Goal: Find specific page/section: Find specific page/section

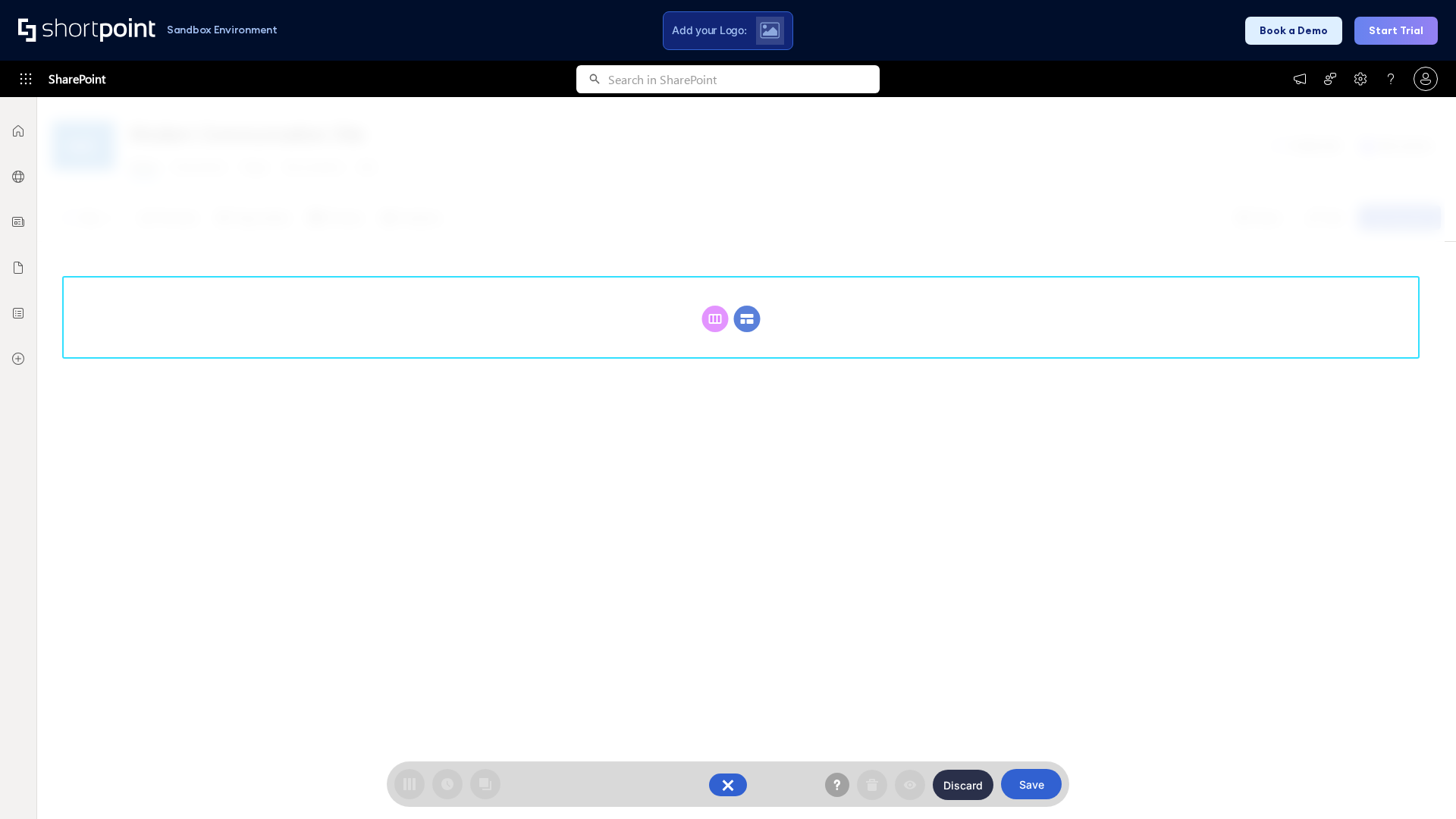
click at [747, 319] on circle at bounding box center [748, 319] width 27 height 27
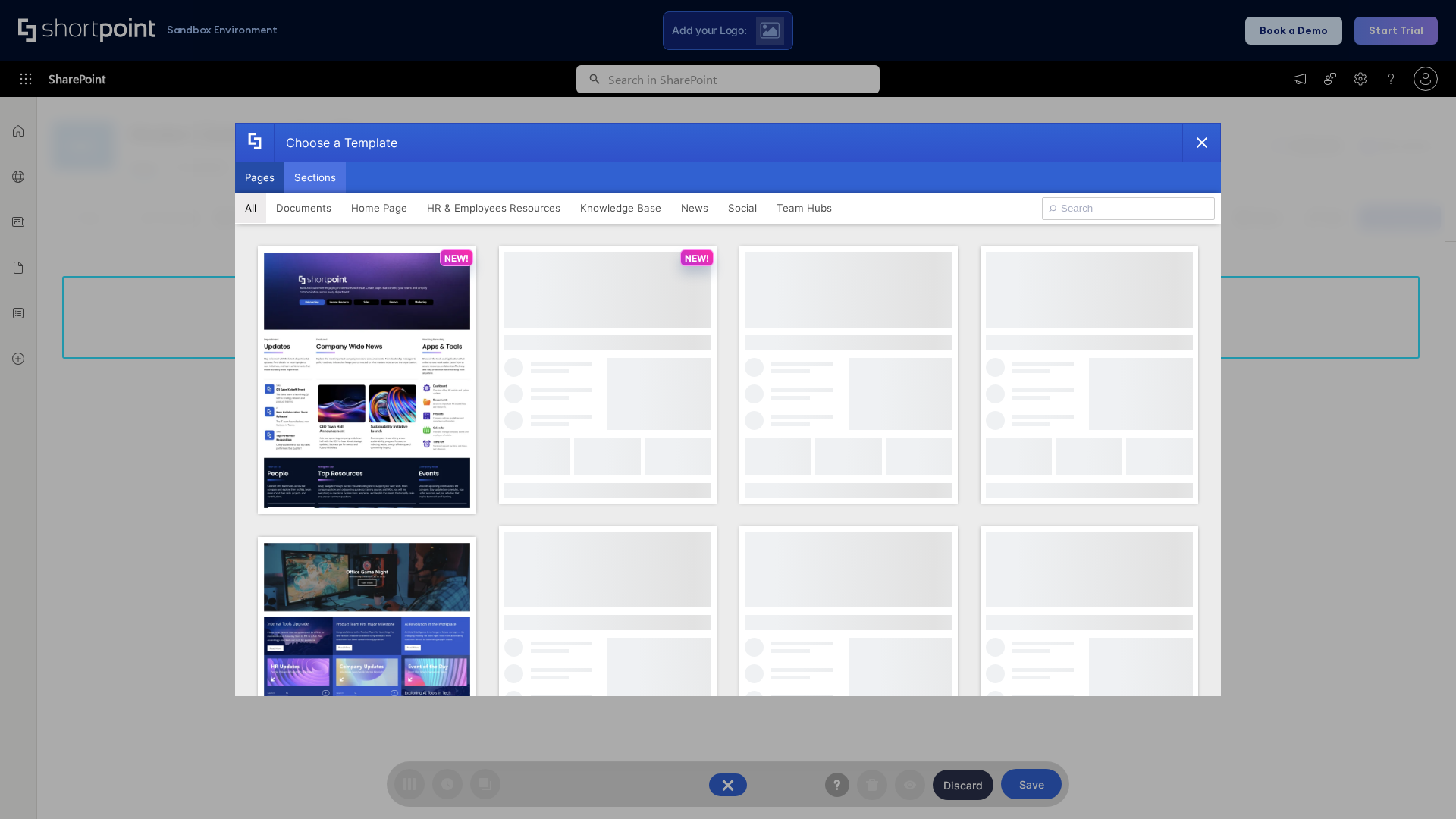
click at [315, 177] on button "Sections" at bounding box center [316, 177] width 62 height 30
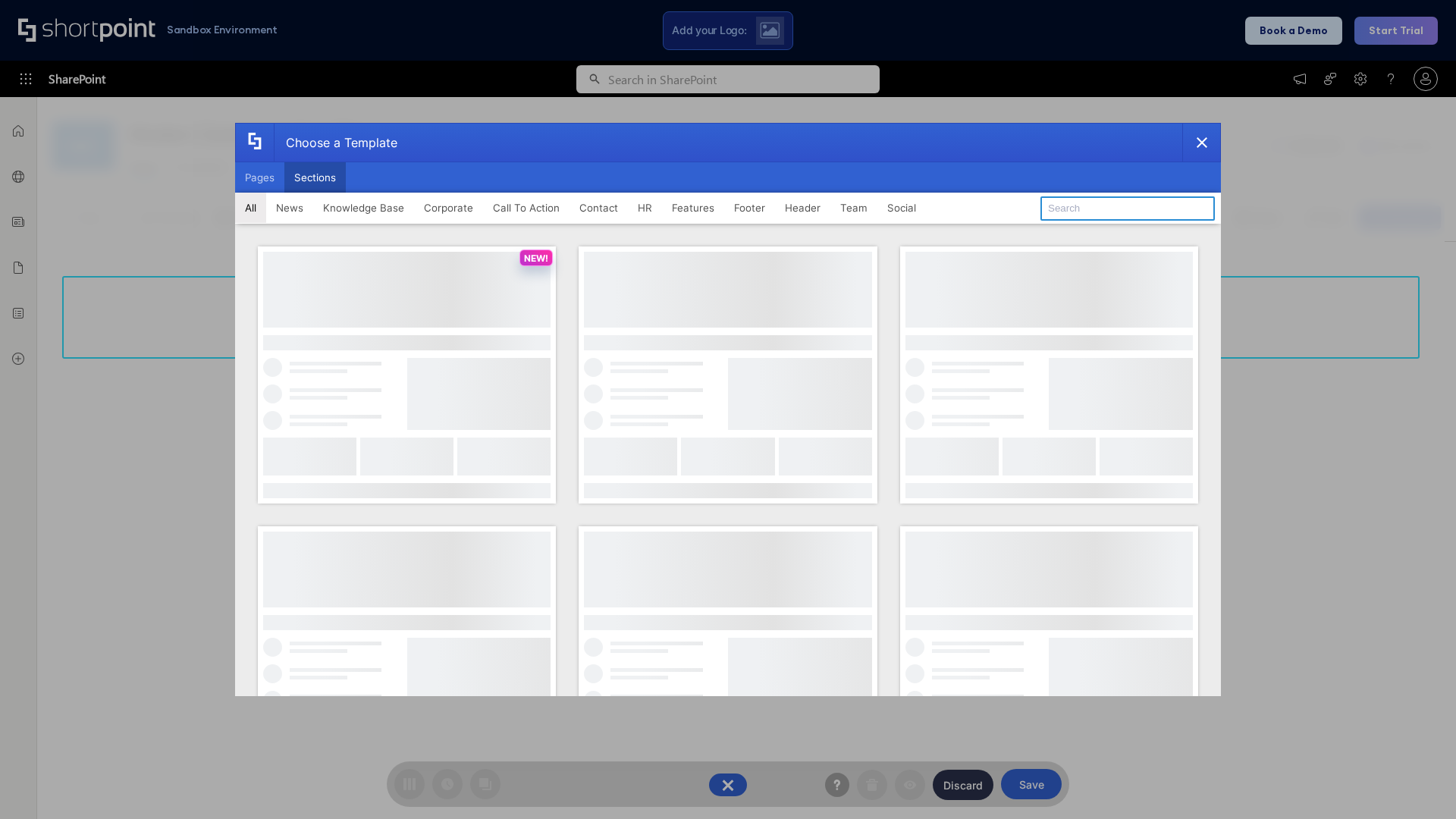
type input "Teams Advanced"
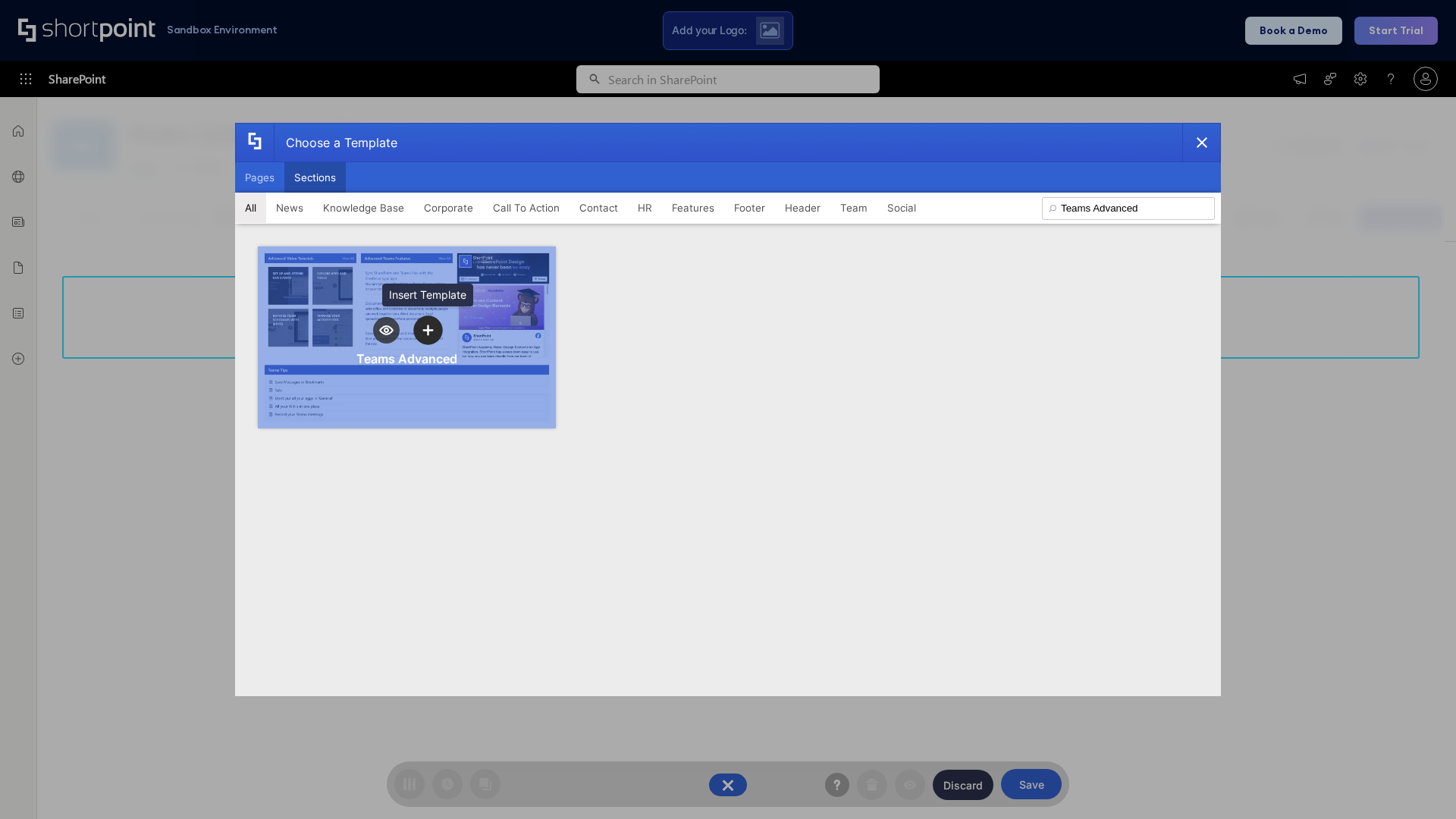
click at [428, 330] on icon "template selector" at bounding box center [427, 330] width 11 height 11
